Goal: Check status: Check status

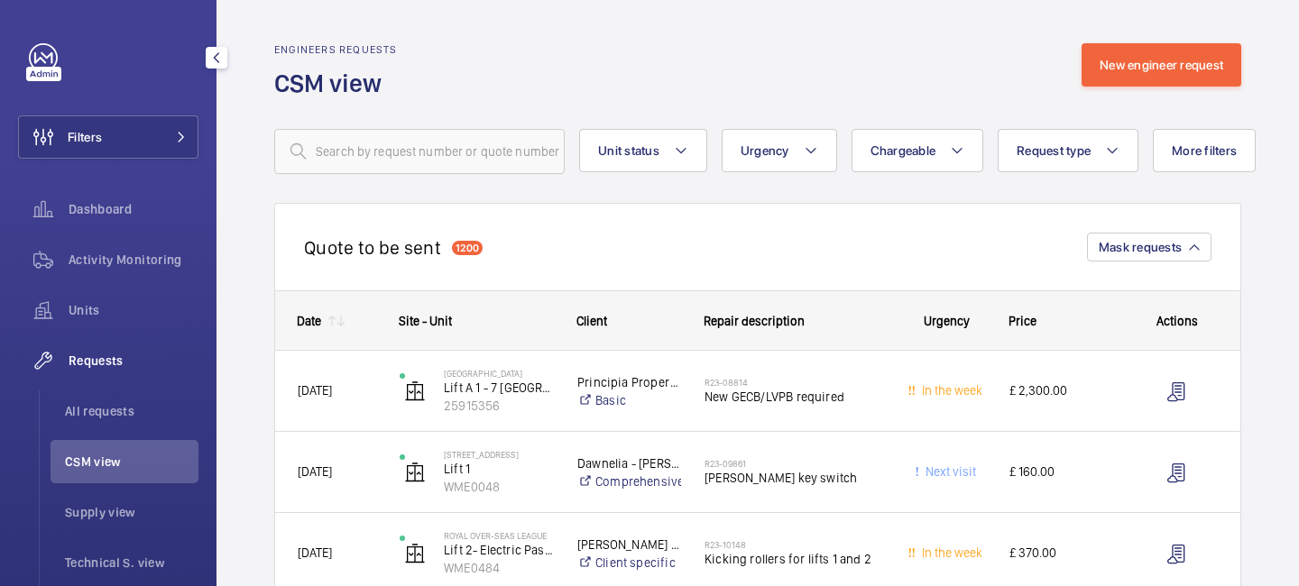
scroll to position [9, 0]
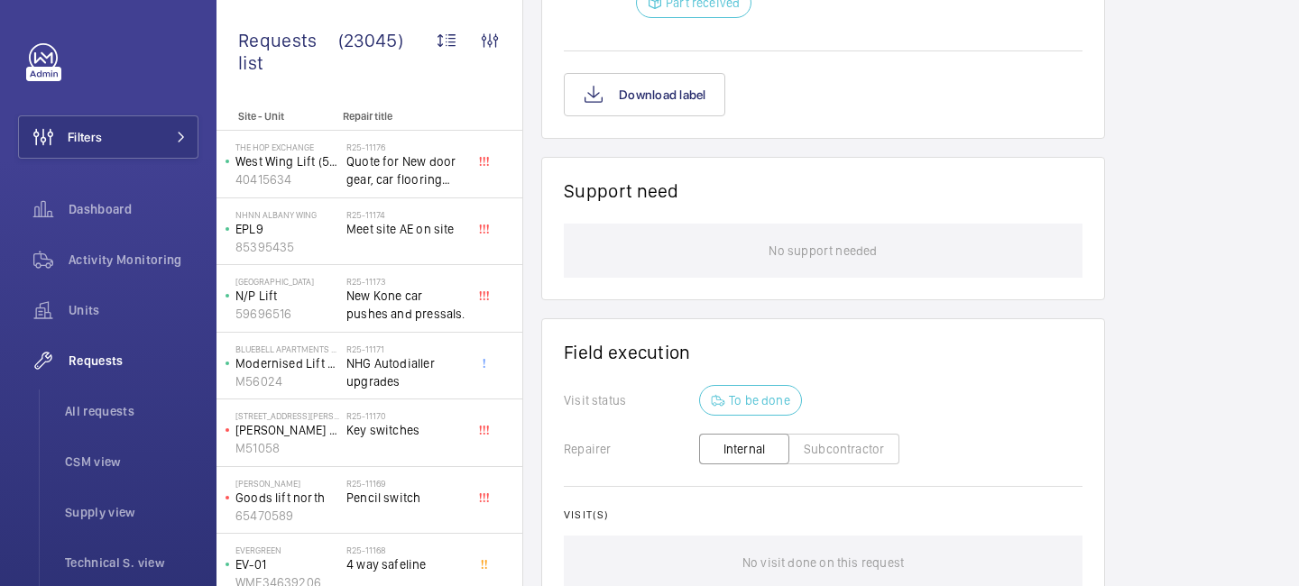
scroll to position [1517, 0]
